Goal: Information Seeking & Learning: Check status

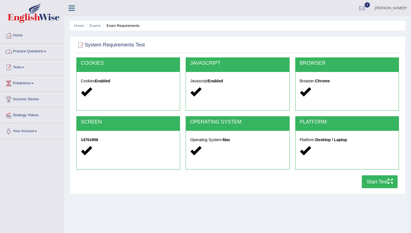
click at [36, 69] on link "Tests" at bounding box center [32, 67] width 64 height 14
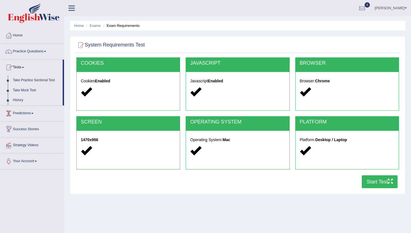
click at [22, 103] on link "History" at bounding box center [36, 100] width 52 height 10
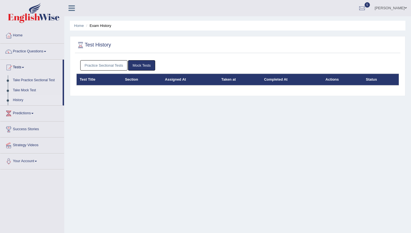
click at [107, 63] on link "Practice Sectional Tests" at bounding box center [104, 65] width 48 height 10
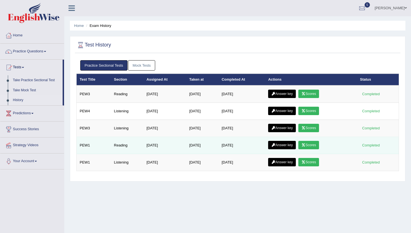
click at [312, 147] on link "Scores" at bounding box center [309, 145] width 21 height 8
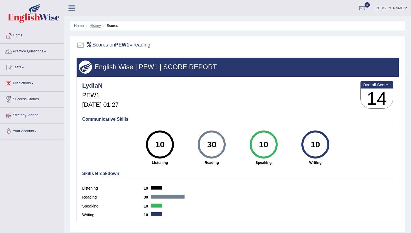
click at [98, 25] on link "History" at bounding box center [95, 26] width 11 height 4
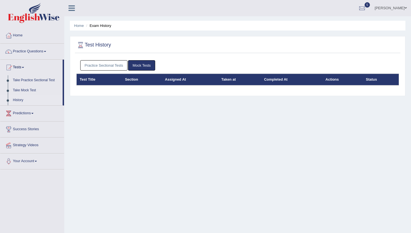
click at [112, 67] on link "Practice Sectional Tests" at bounding box center [104, 65] width 48 height 10
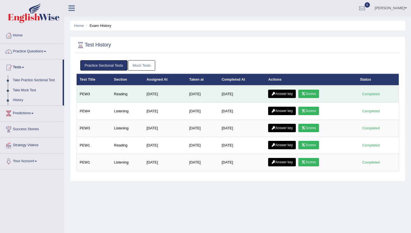
click at [318, 92] on link "Scores" at bounding box center [309, 94] width 21 height 8
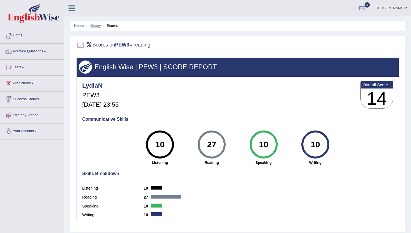
click at [95, 25] on link "History" at bounding box center [95, 26] width 11 height 4
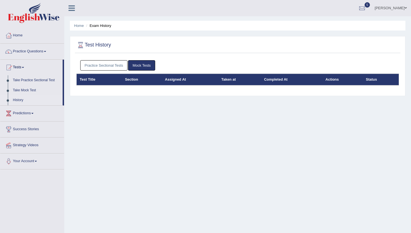
click at [94, 65] on link "Practice Sectional Tests" at bounding box center [104, 65] width 48 height 10
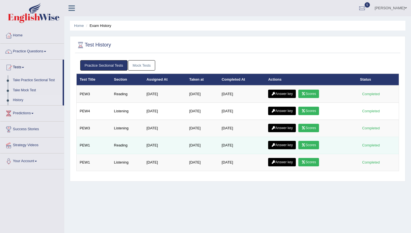
click at [315, 143] on link "Scores" at bounding box center [309, 145] width 21 height 8
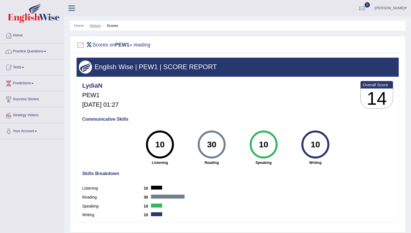
click at [98, 25] on link "History" at bounding box center [95, 26] width 11 height 4
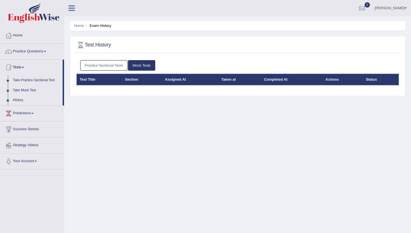
click at [110, 64] on link "Practice Sectional Tests" at bounding box center [104, 65] width 48 height 10
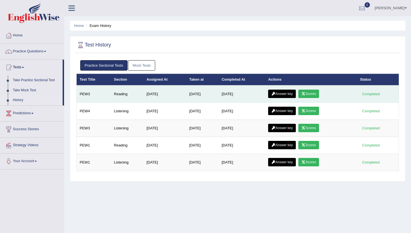
click at [318, 93] on link "Scores" at bounding box center [309, 94] width 21 height 8
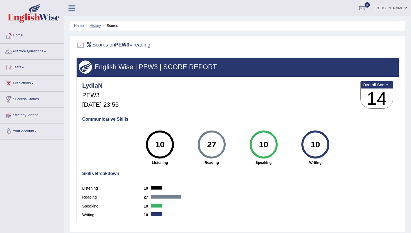
click at [99, 27] on link "History" at bounding box center [95, 26] width 11 height 4
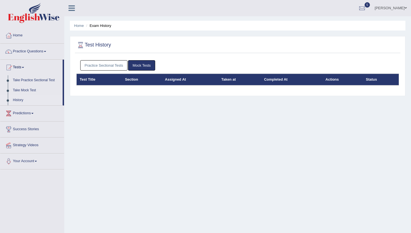
click at [117, 67] on link "Practice Sectional Tests" at bounding box center [104, 65] width 48 height 10
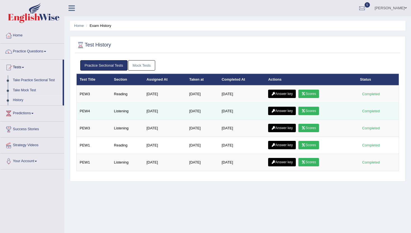
click at [317, 113] on link "Scores" at bounding box center [309, 111] width 21 height 8
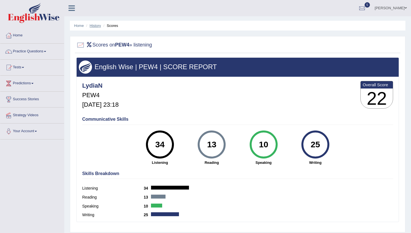
click at [93, 27] on link "History" at bounding box center [95, 26] width 11 height 4
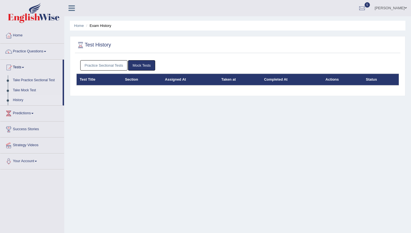
click at [112, 66] on link "Practice Sectional Tests" at bounding box center [104, 65] width 48 height 10
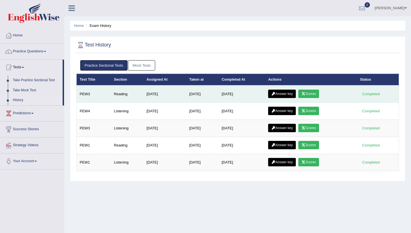
click at [283, 95] on link "Answer key" at bounding box center [282, 94] width 28 height 8
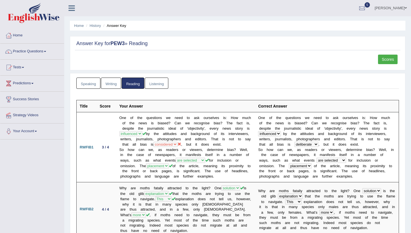
click at [117, 86] on link "Writing" at bounding box center [111, 83] width 20 height 11
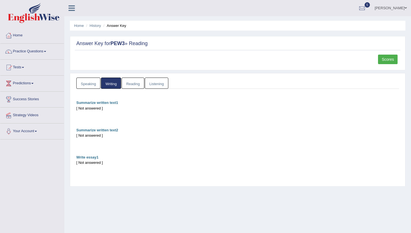
click at [94, 83] on link "Speaking" at bounding box center [88, 83] width 24 height 11
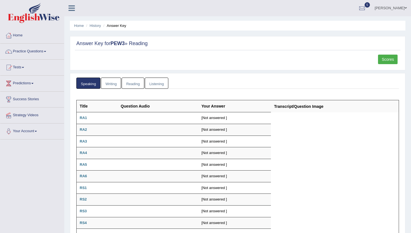
click at [146, 81] on link "Listening" at bounding box center [157, 83] width 24 height 11
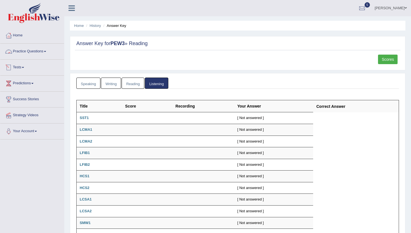
click at [36, 52] on link "Practice Questions" at bounding box center [32, 51] width 64 height 14
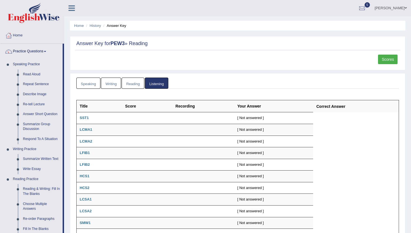
click at [402, 6] on link "Lydia N" at bounding box center [391, 7] width 41 height 15
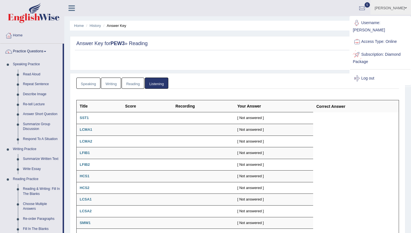
click at [371, 72] on link "Log out" at bounding box center [380, 78] width 60 height 13
